Goal: Obtain resource: Download file/media

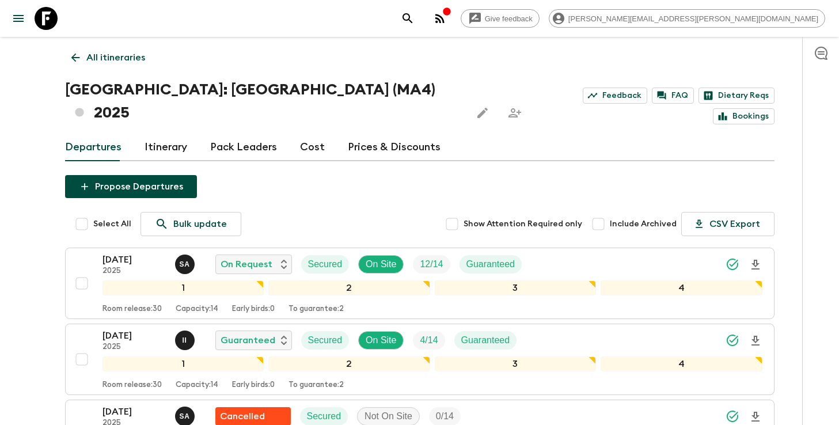
scroll to position [73, 0]
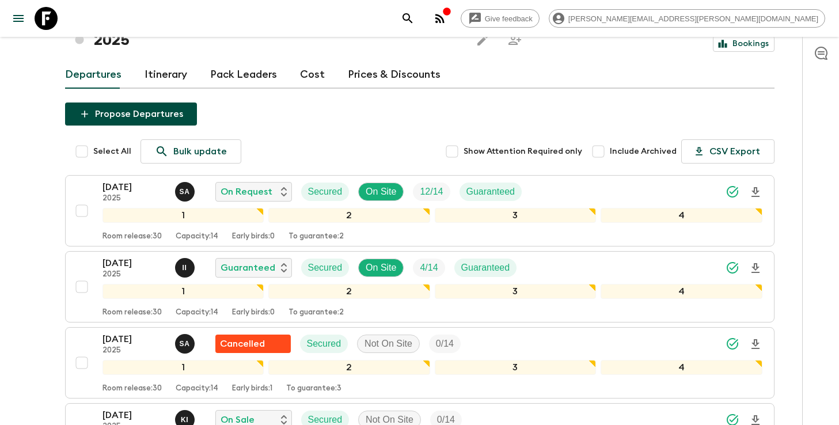
click at [415, 21] on icon "search adventures" at bounding box center [408, 19] width 14 height 14
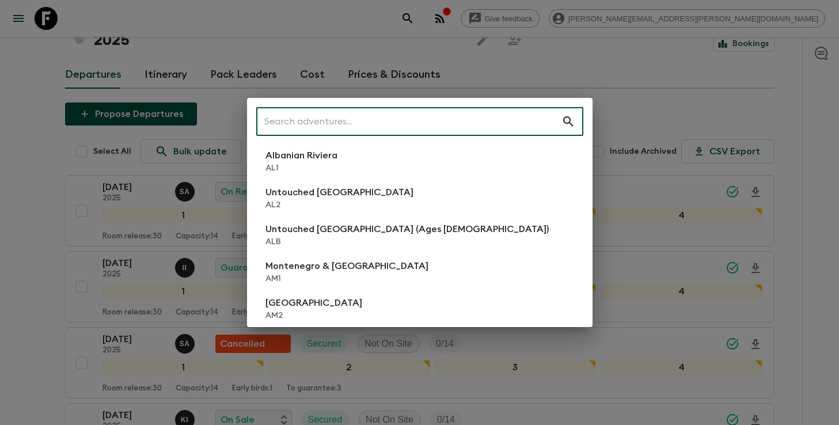
click at [338, 122] on input "text" at bounding box center [408, 121] width 305 height 32
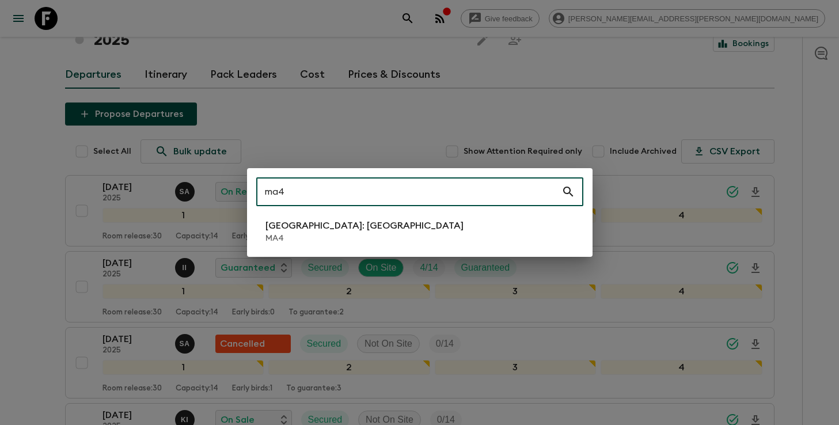
type input "ma4"
click at [286, 223] on p "[GEOGRAPHIC_DATA]: [GEOGRAPHIC_DATA]" at bounding box center [364, 226] width 198 height 14
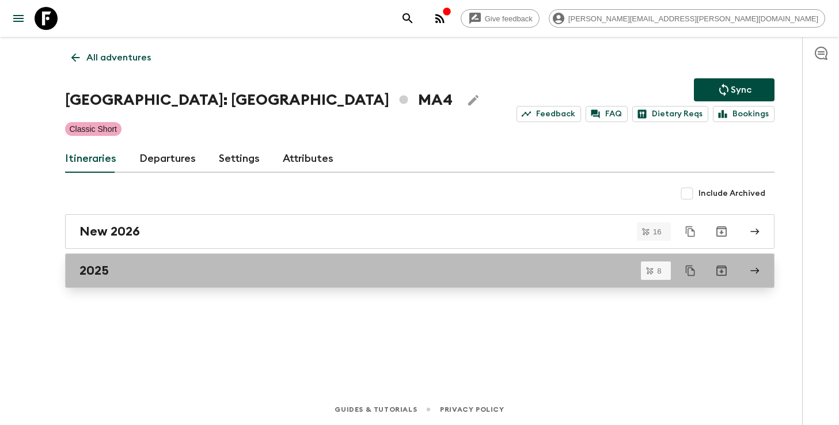
click at [89, 270] on h2 "2025" at bounding box center [93, 270] width 29 height 15
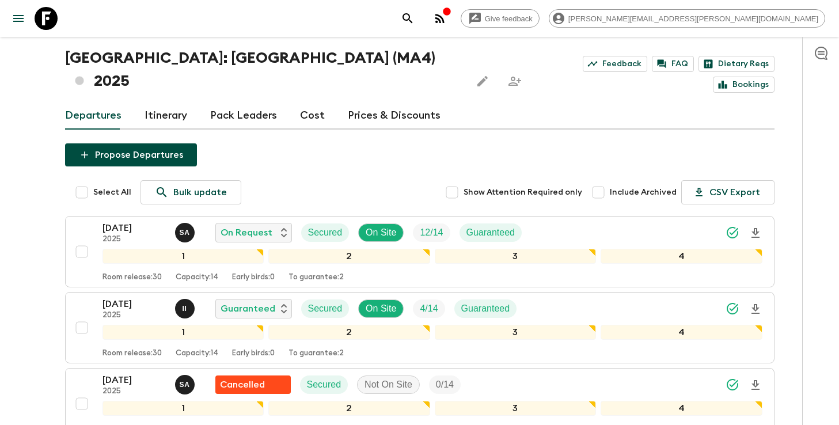
scroll to position [37, 0]
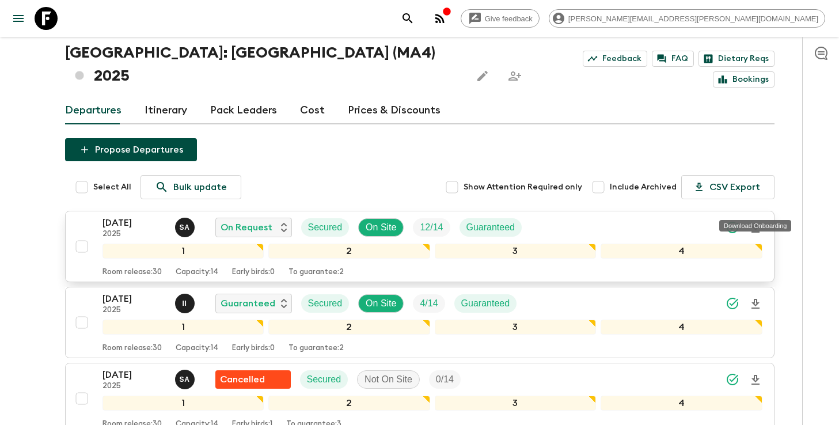
click at [761, 221] on icon "Download Onboarding" at bounding box center [755, 228] width 14 height 14
